Goal: Find specific page/section: Find specific page/section

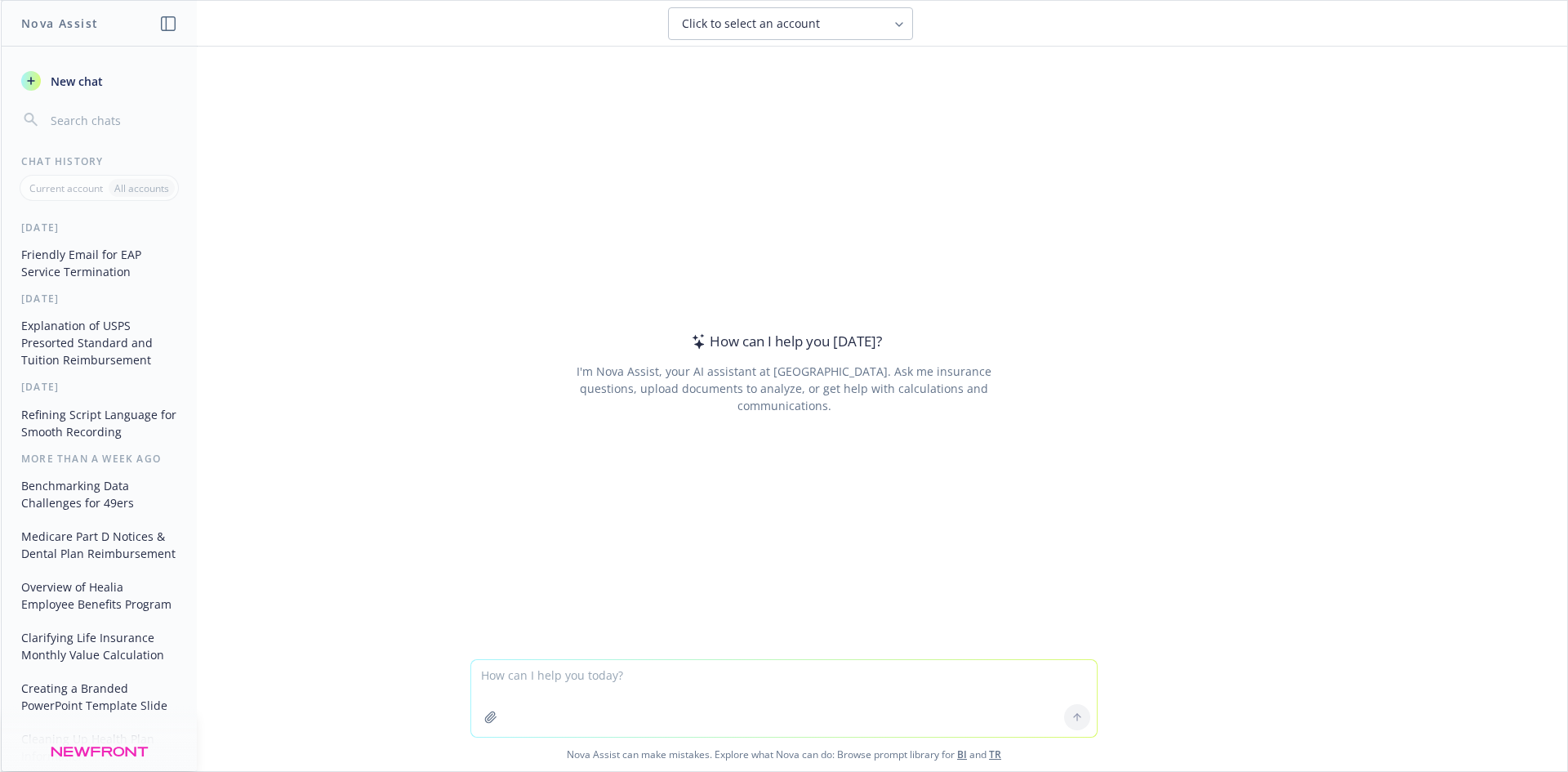
click at [605, 691] on textarea at bounding box center [784, 698] width 626 height 77
type textarea "If they are still covered by their old insurance until the end of the month, an…"
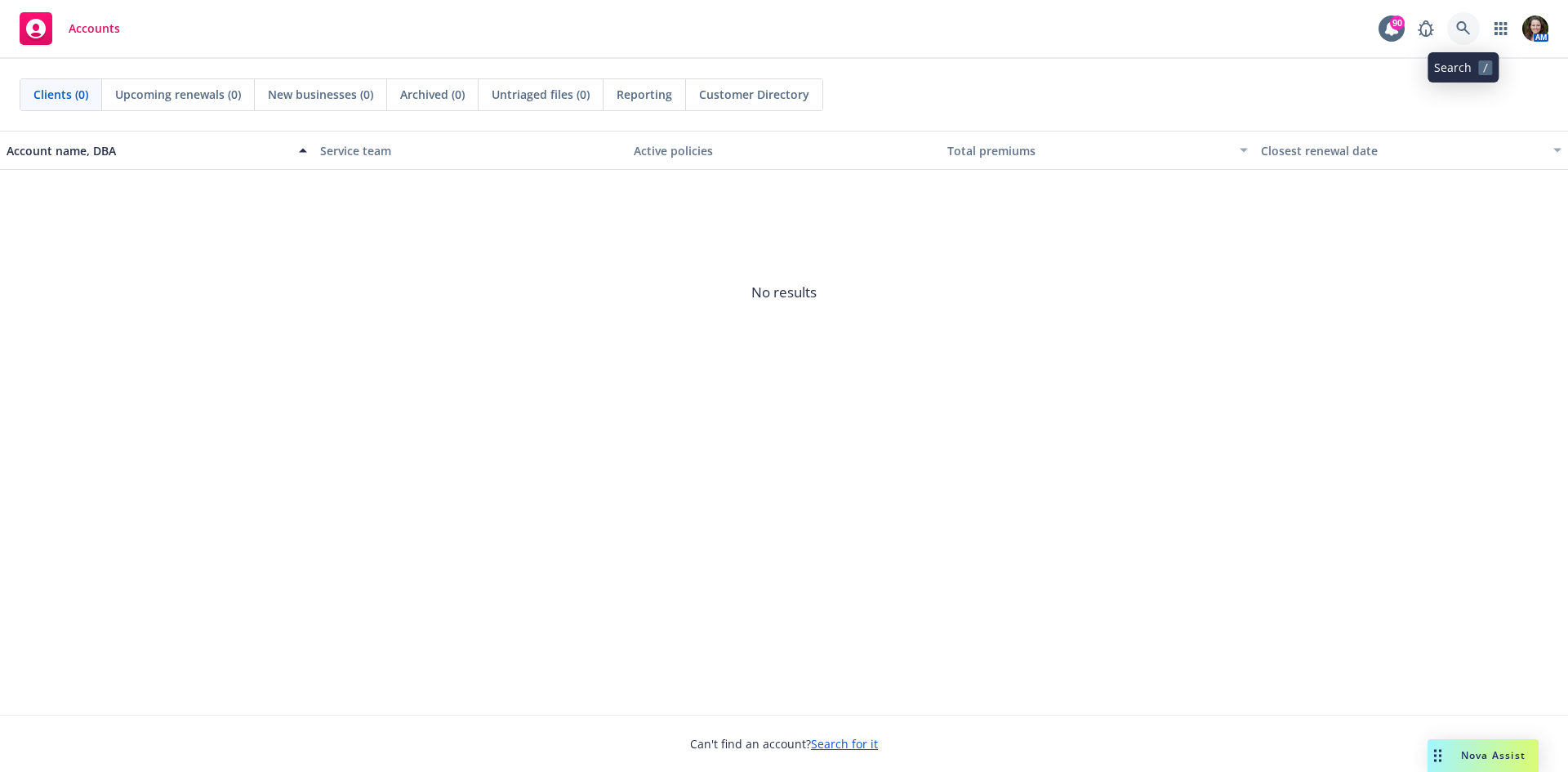
click at [1466, 30] on icon at bounding box center [1464, 29] width 15 height 15
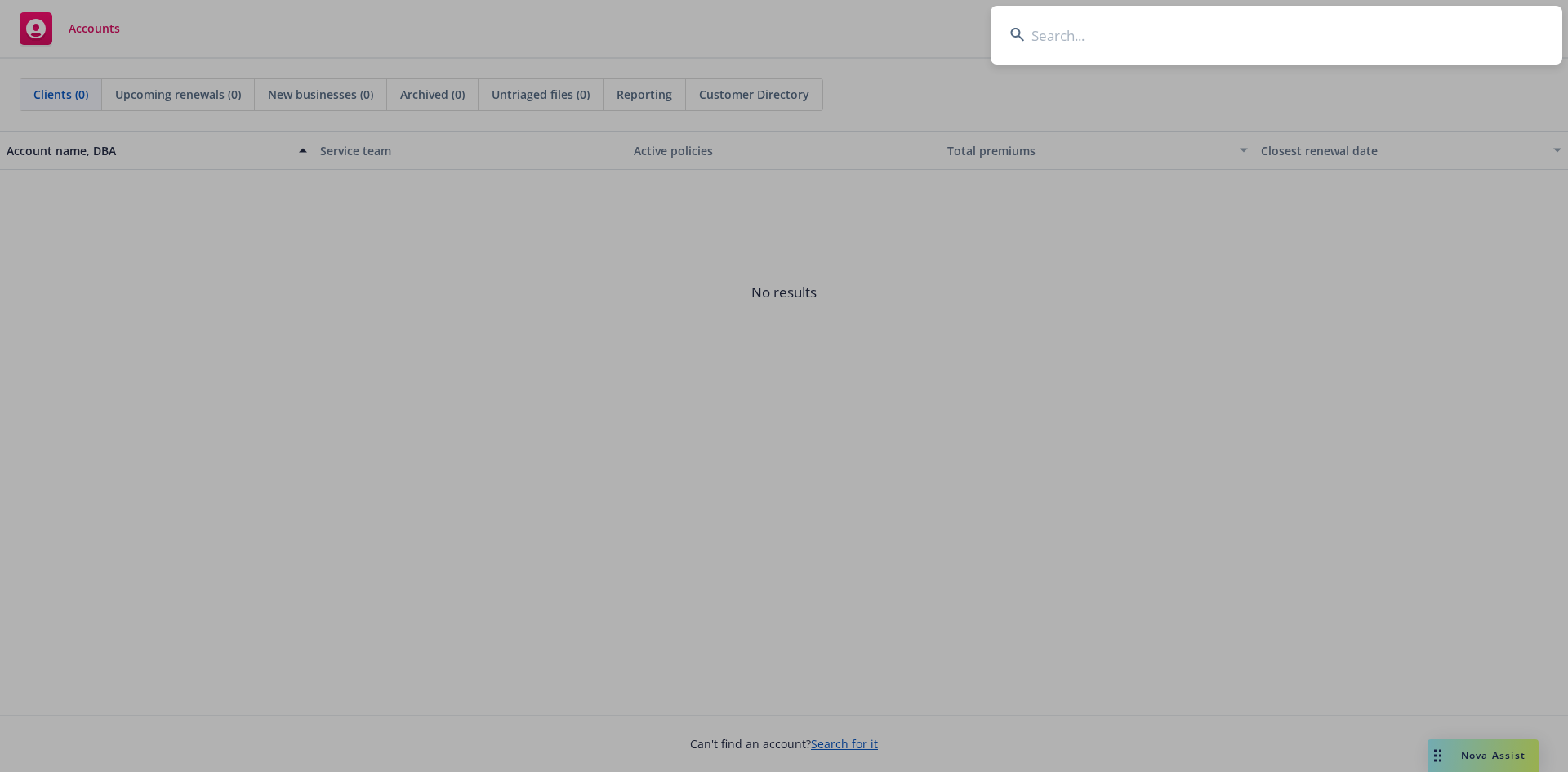
type input "n"
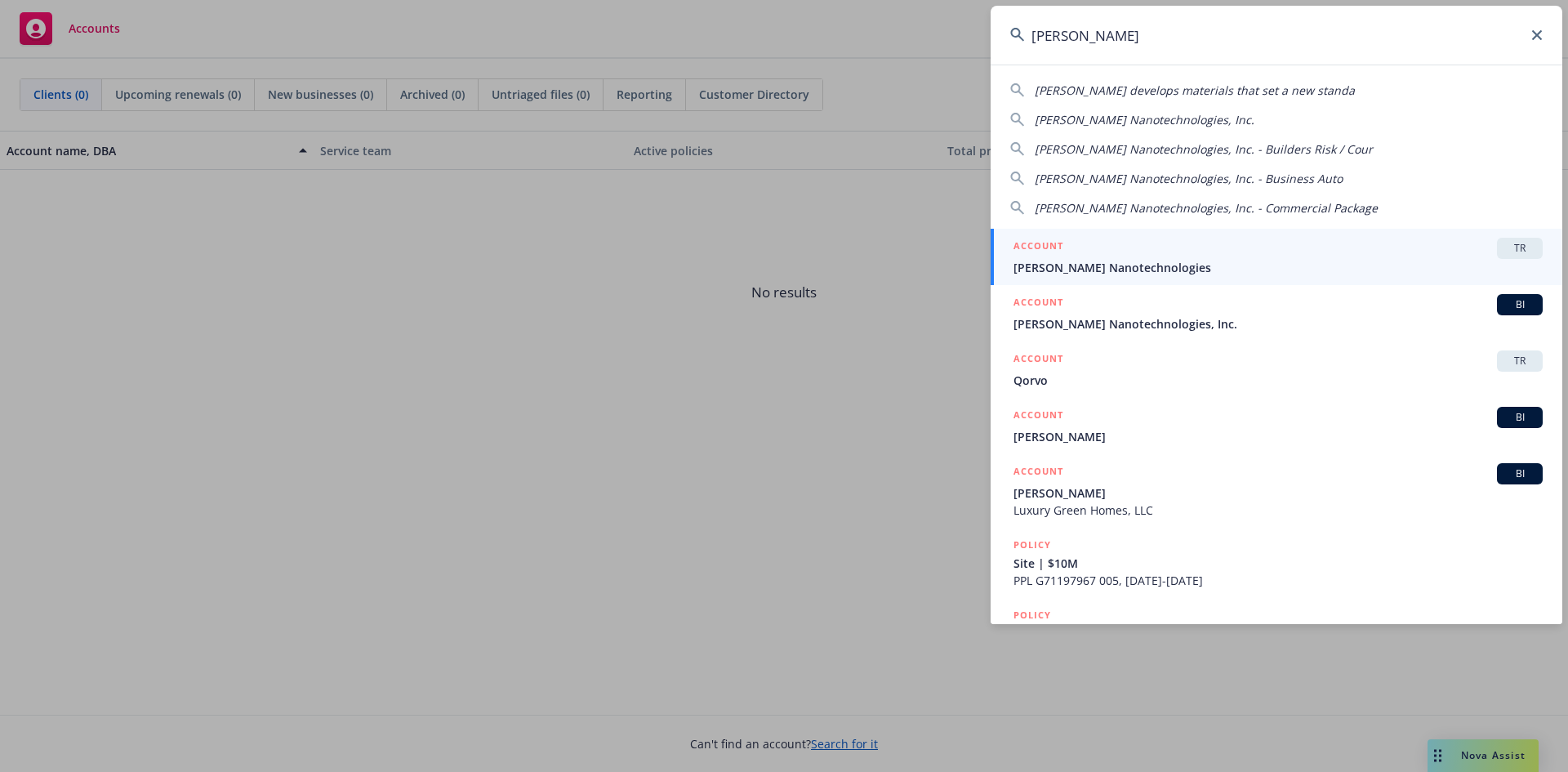
type input "[PERSON_NAME]"
click at [1229, 261] on span "[PERSON_NAME] Nanotechnologies" at bounding box center [1278, 267] width 530 height 17
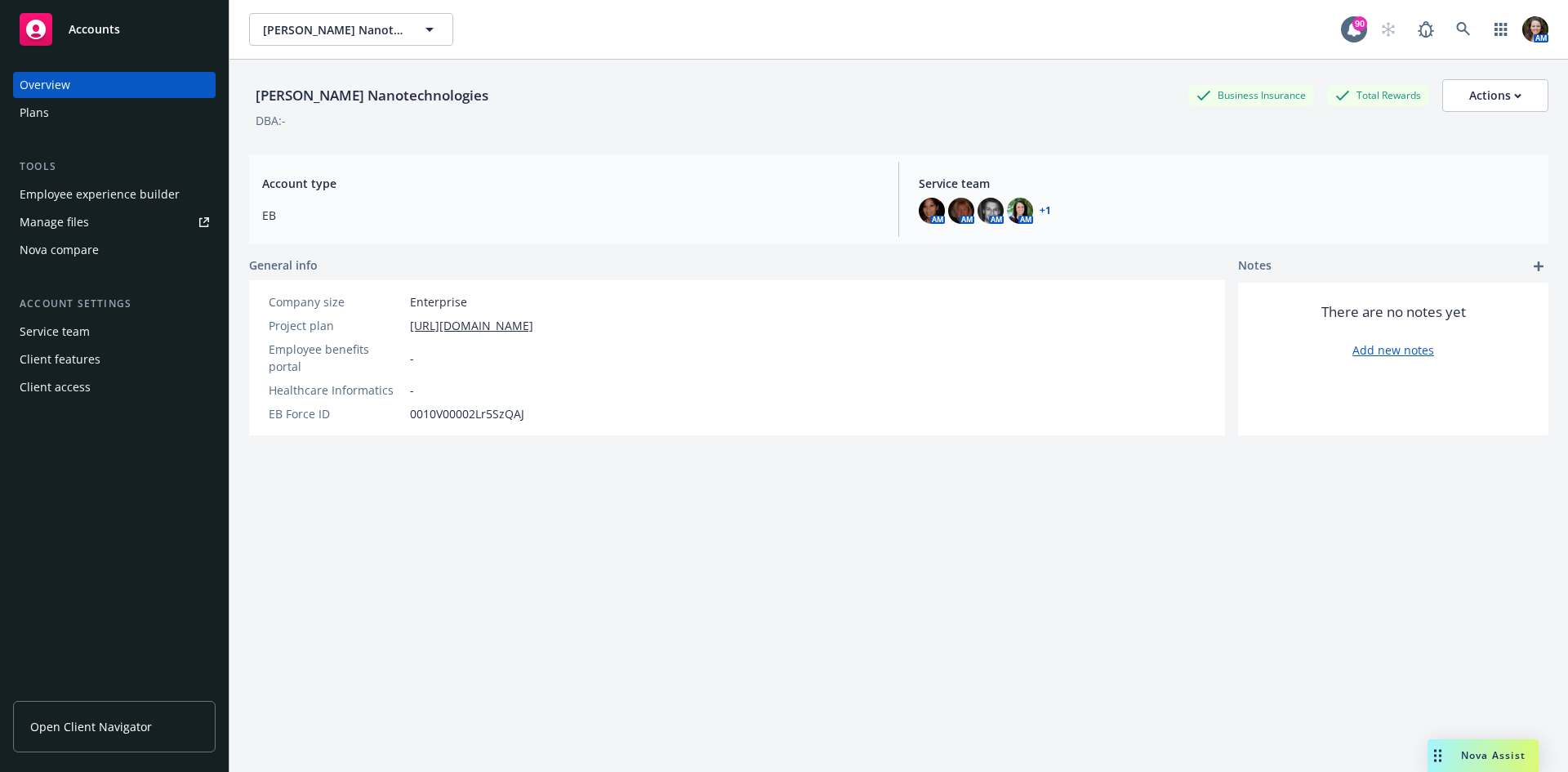
click at [113, 728] on span "Open Client Navigator" at bounding box center [91, 726] width 122 height 17
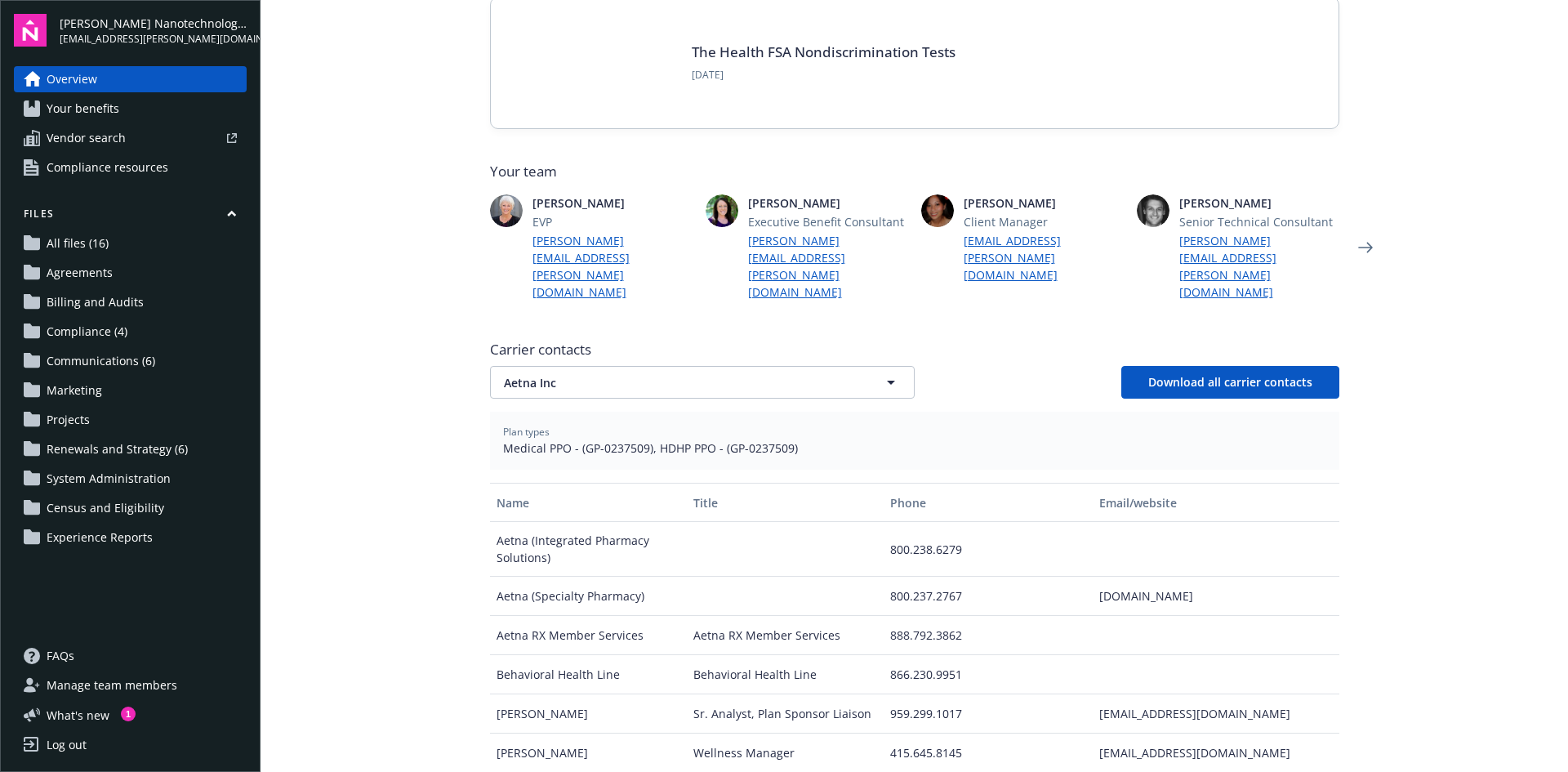
scroll to position [327, 0]
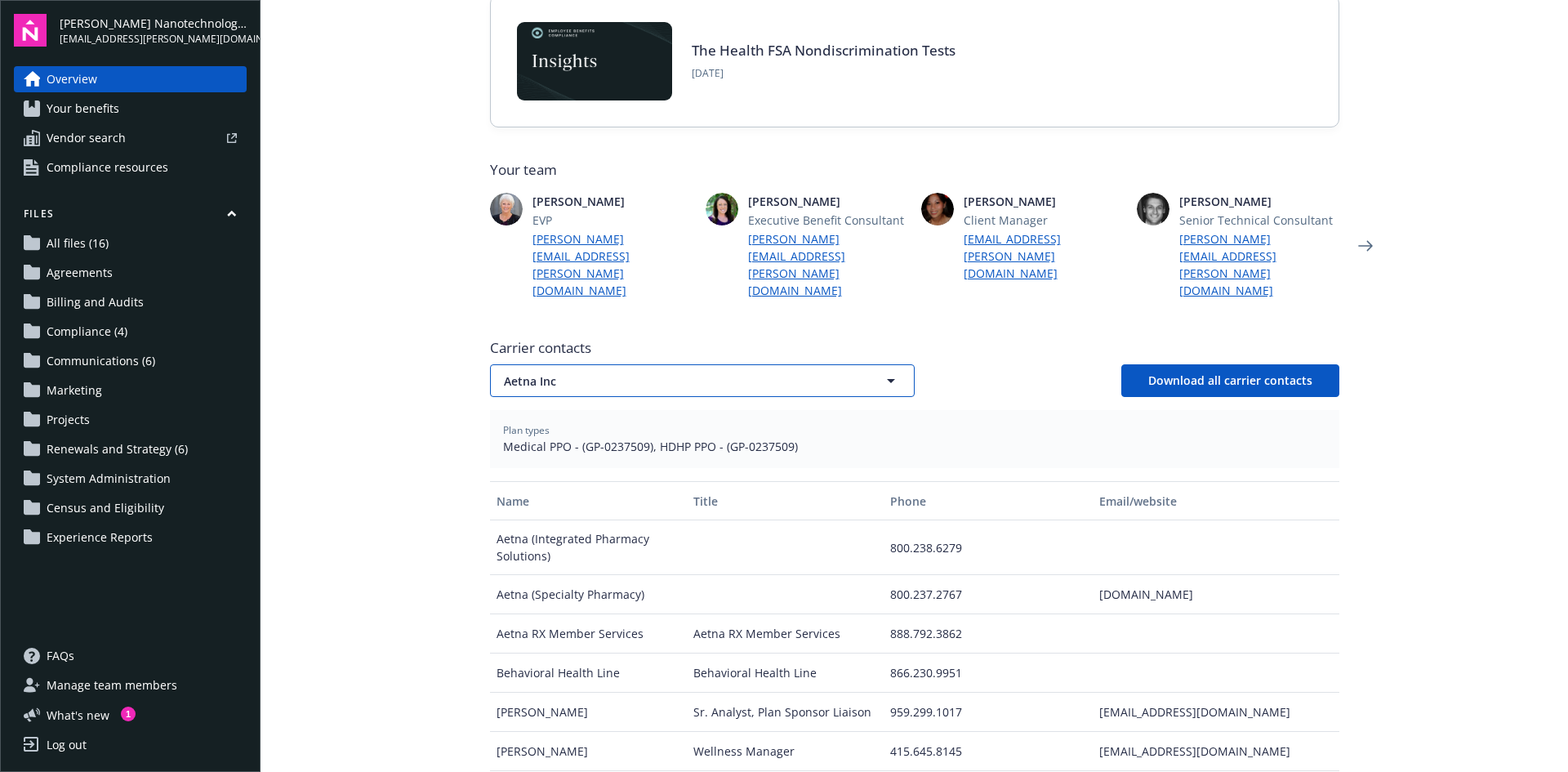
click at [645, 364] on button "Aetna Inc" at bounding box center [702, 380] width 424 height 32
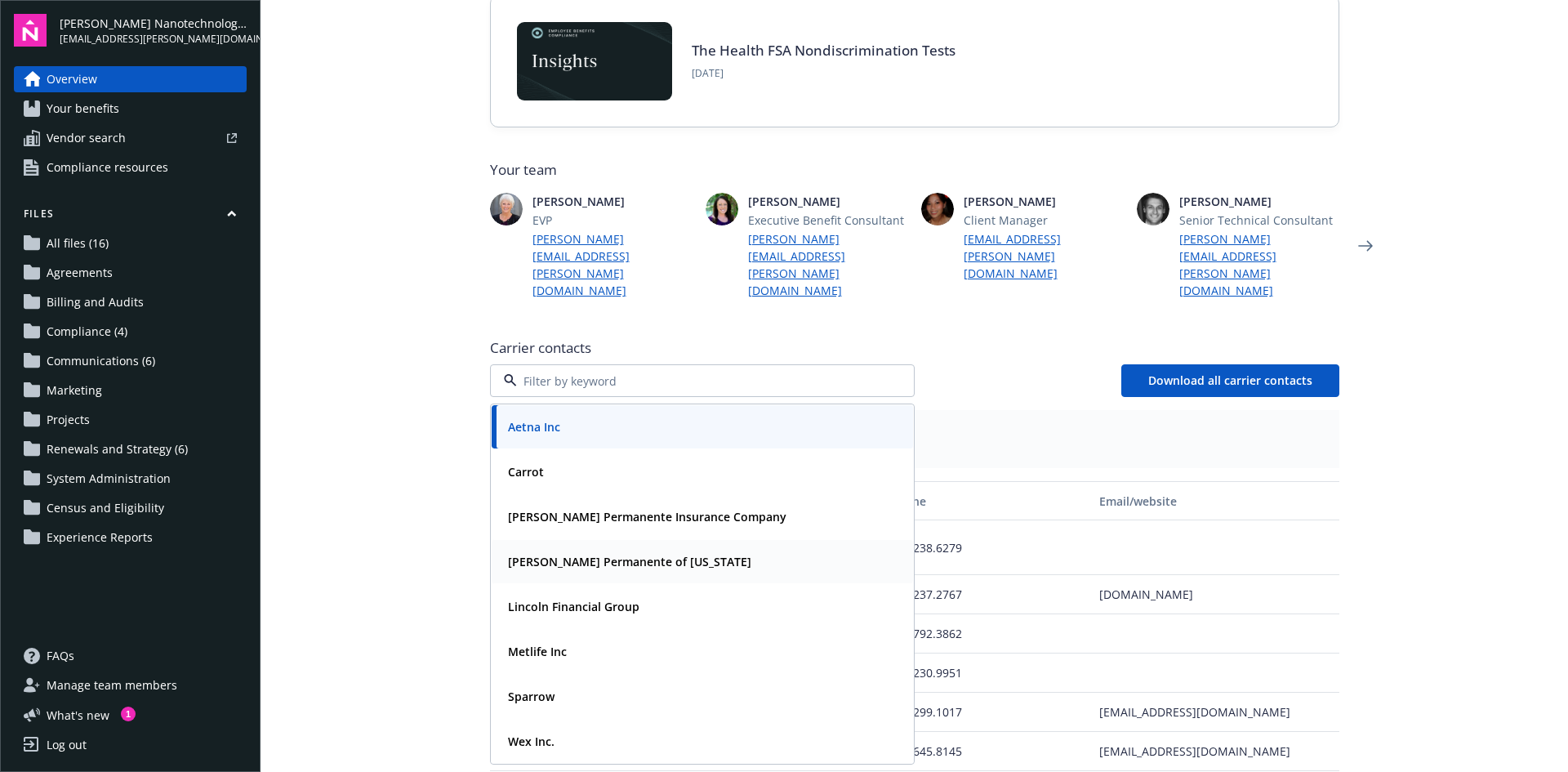
click at [620, 549] on div "[PERSON_NAME] Permanente of [US_STATE]" at bounding box center [628, 561] width 253 height 24
